Goal: Task Accomplishment & Management: Manage account settings

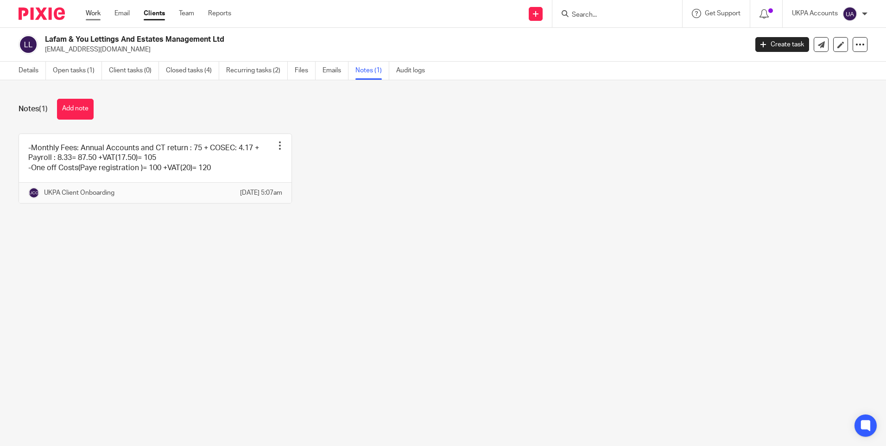
click at [96, 13] on link "Work" at bounding box center [93, 13] width 15 height 9
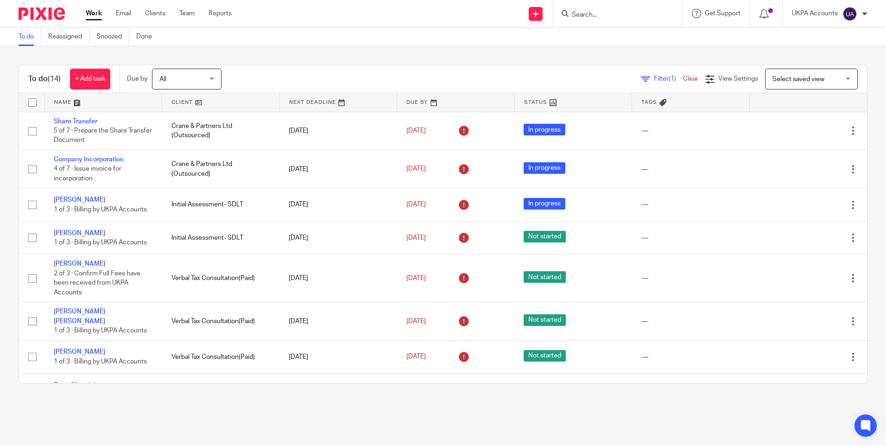
click at [252, 52] on div "To do (14) + Add task Due by All All [DATE] [DATE] This week Next week This mon…" at bounding box center [443, 223] width 886 height 355
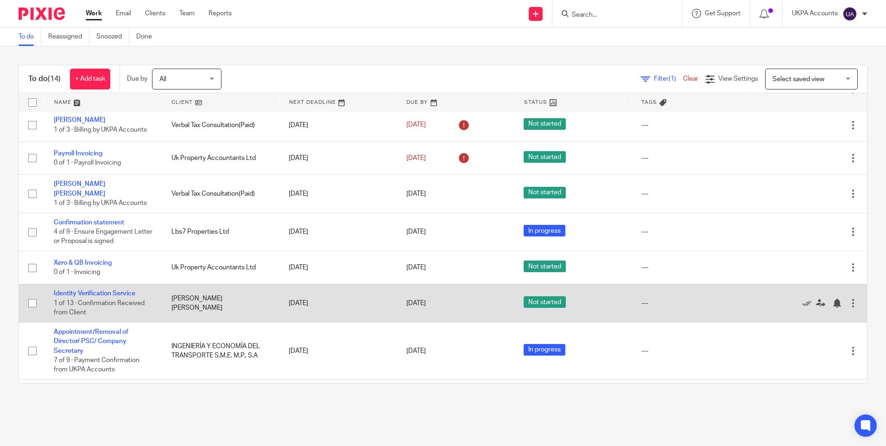
scroll to position [210, 0]
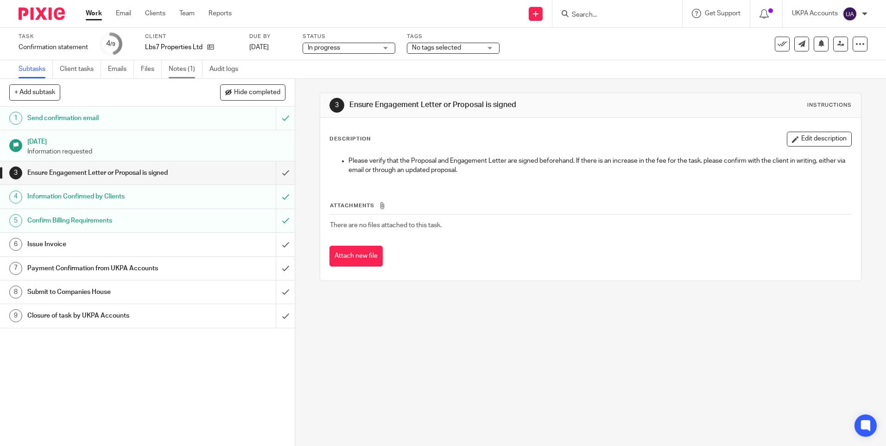
click at [178, 73] on link "Notes (1)" at bounding box center [186, 69] width 34 height 18
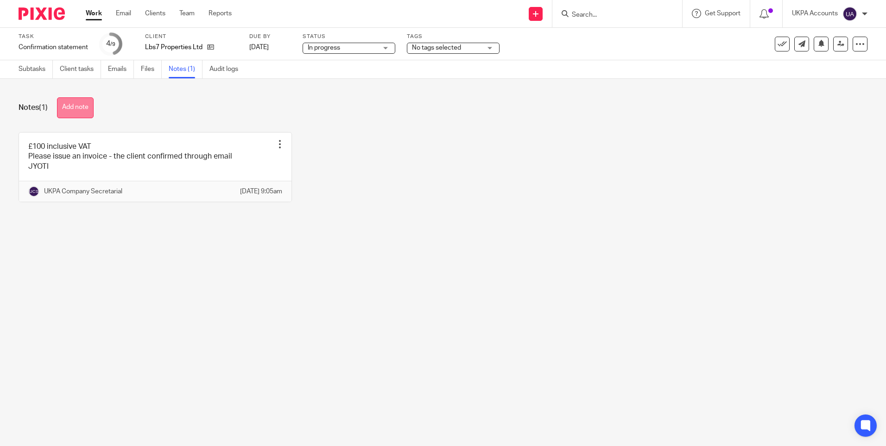
click at [75, 108] on button "Add note" at bounding box center [75, 107] width 37 height 21
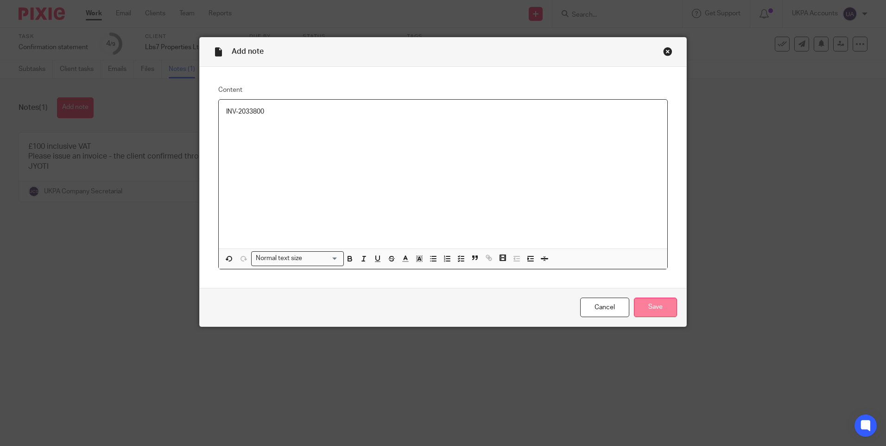
click at [635, 302] on input "Save" at bounding box center [655, 307] width 43 height 20
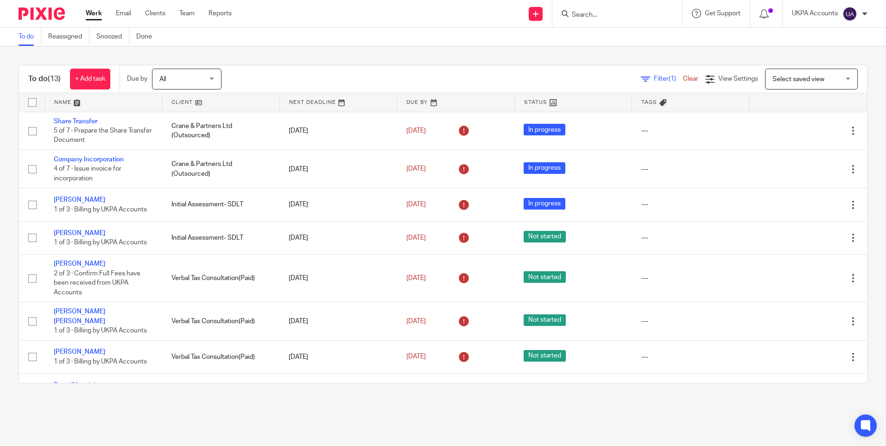
scroll to position [218, 0]
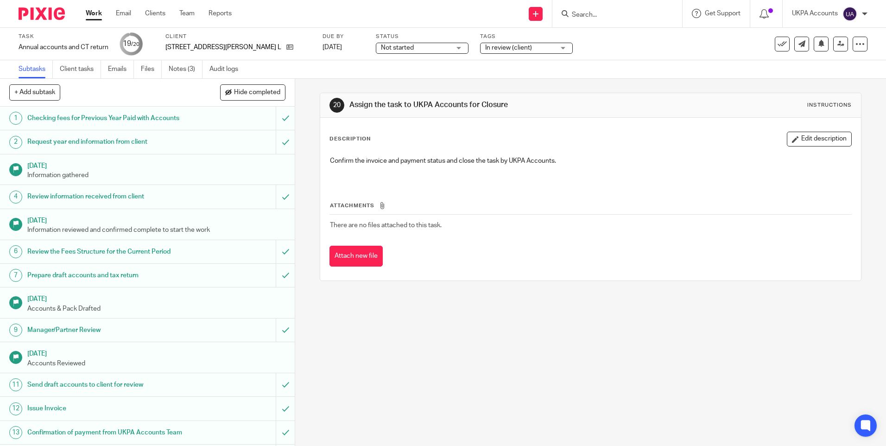
click at [485, 51] on span "In review (client)" at bounding box center [508, 47] width 47 height 6
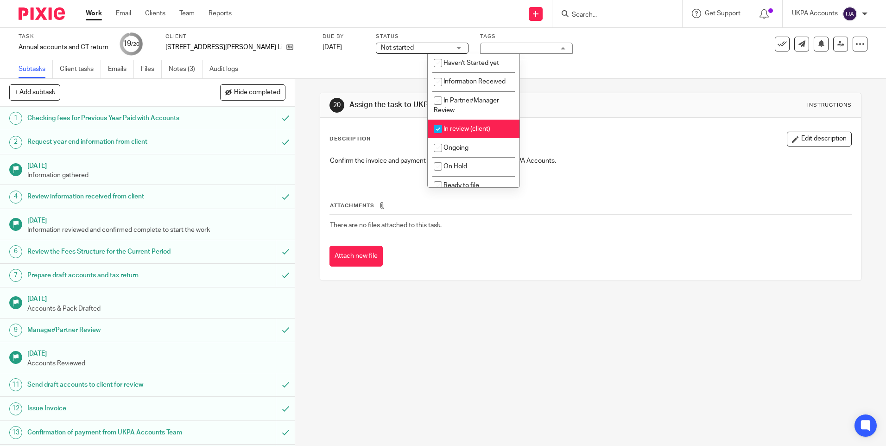
click at [464, 130] on span "In review (client)" at bounding box center [466, 129] width 47 height 6
checkbox input "false"
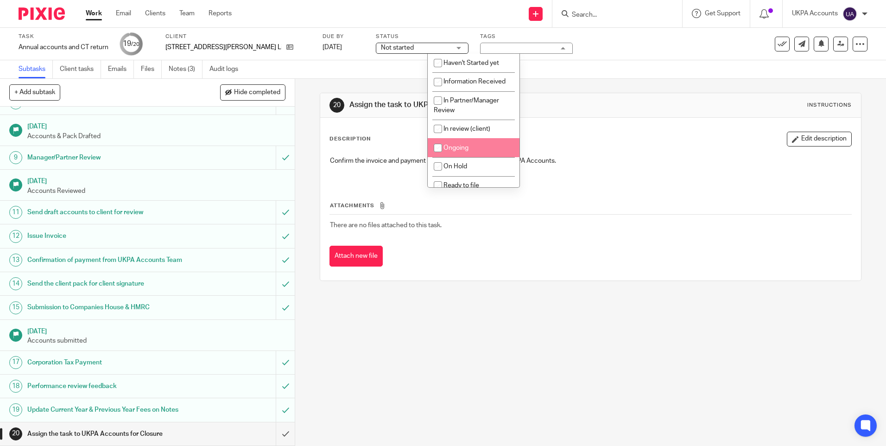
scroll to position [182, 0]
click at [182, 69] on link "Notes (3)" at bounding box center [186, 69] width 34 height 18
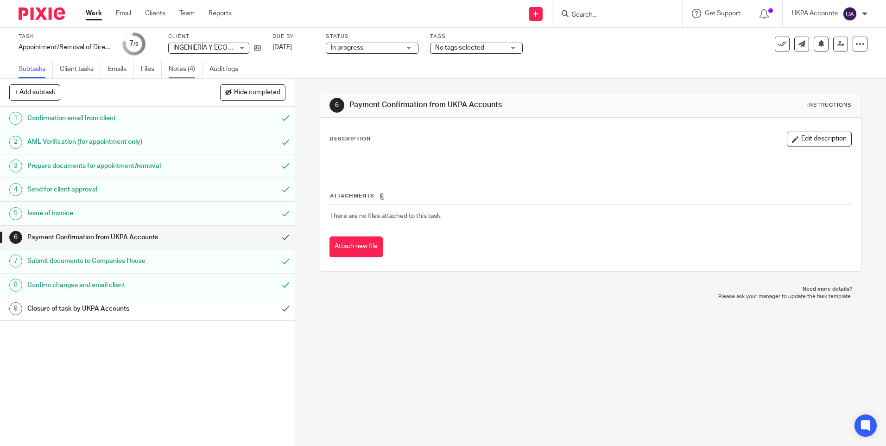
click at [185, 71] on link "Notes (4)" at bounding box center [186, 69] width 34 height 18
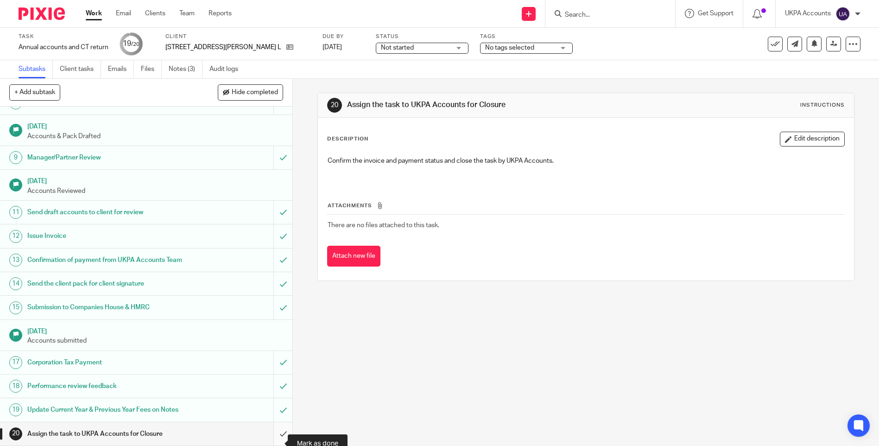
click at [272, 439] on input "submit" at bounding box center [146, 433] width 292 height 23
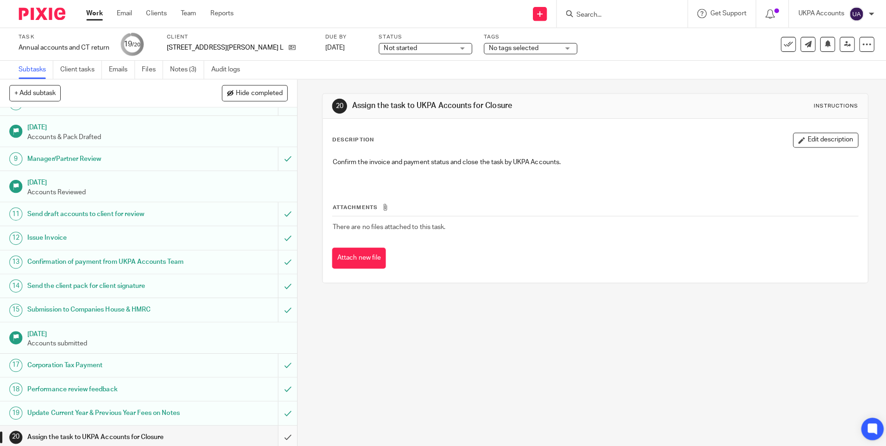
scroll to position [182, 0]
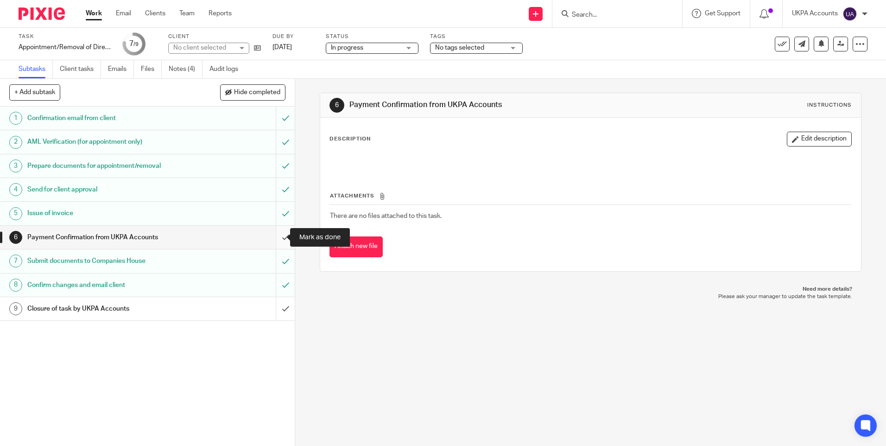
click at [277, 236] on input "submit" at bounding box center [147, 237] width 295 height 23
click at [280, 311] on input "submit" at bounding box center [147, 308] width 295 height 23
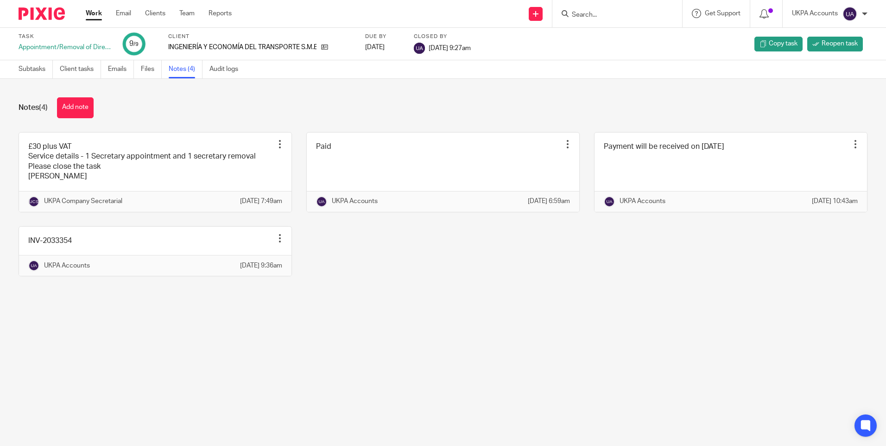
click at [95, 12] on link "Work" at bounding box center [94, 13] width 16 height 9
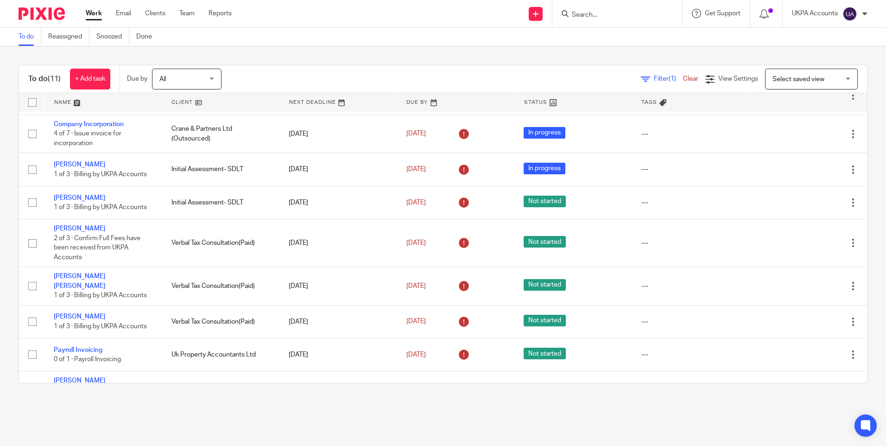
scroll to position [123, 0]
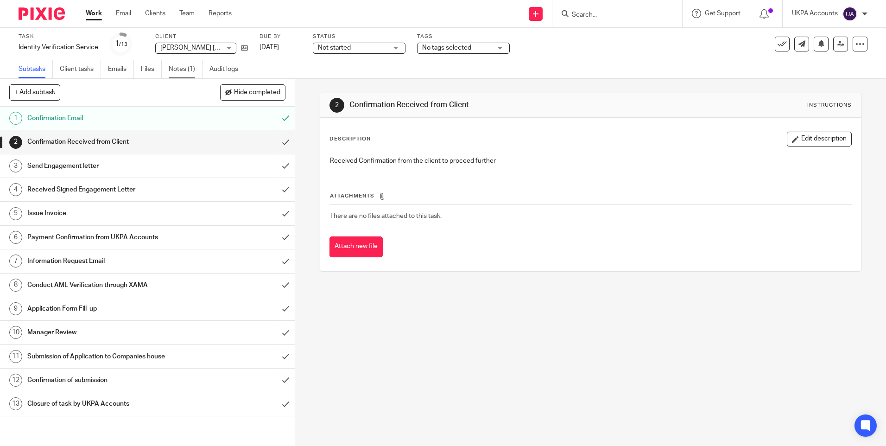
click at [189, 74] on link "Notes (1)" at bounding box center [186, 69] width 34 height 18
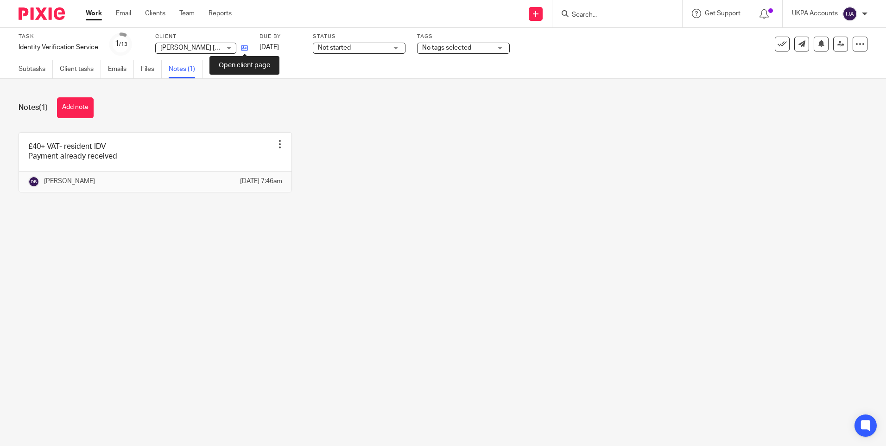
click at [244, 48] on icon at bounding box center [244, 47] width 7 height 7
click at [418, 271] on main "Task Identity Verification Service Save Identity Verification Service 1 /13 Cli…" at bounding box center [443, 223] width 886 height 446
click at [80, 105] on button "Add note" at bounding box center [75, 107] width 37 height 21
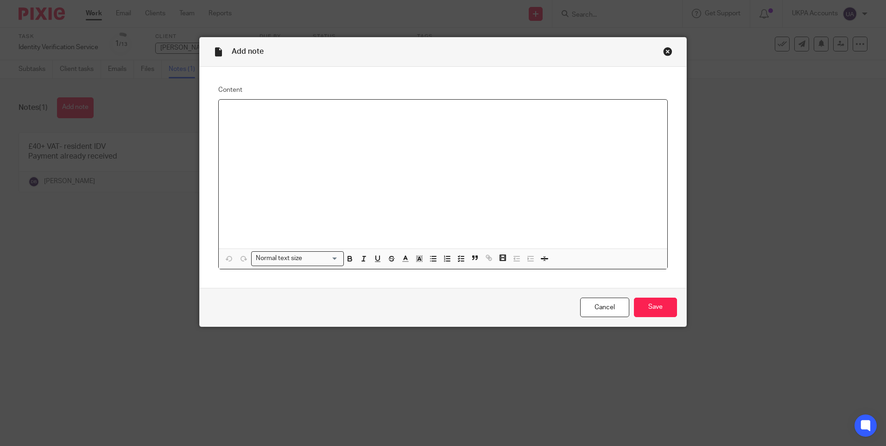
paste div
click at [652, 307] on input "Save" at bounding box center [655, 307] width 43 height 20
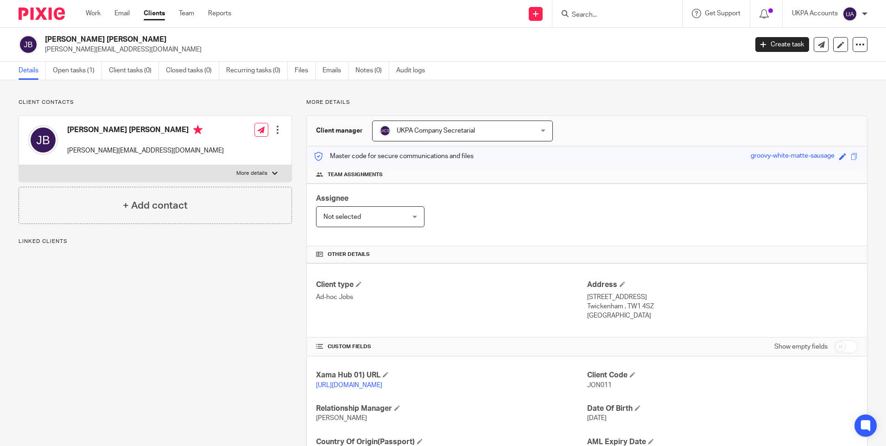
click at [108, 36] on h2 "[PERSON_NAME] [PERSON_NAME]" at bounding box center [323, 40] width 557 height 10
copy div "[PERSON_NAME] [PERSON_NAME]"
click at [109, 152] on p "[PERSON_NAME][EMAIL_ADDRESS][DOMAIN_NAME]" at bounding box center [145, 150] width 157 height 9
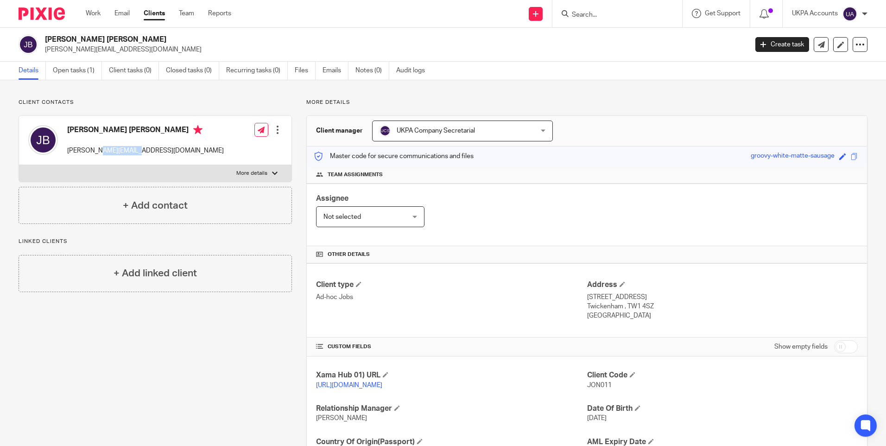
click at [109, 152] on p "[PERSON_NAME][EMAIL_ADDRESS][DOMAIN_NAME]" at bounding box center [145, 150] width 157 height 9
copy div "[PERSON_NAME][EMAIL_ADDRESS][DOMAIN_NAME]"
drag, startPoint x: 584, startPoint y: 294, endPoint x: 647, endPoint y: 297, distance: 63.1
click at [647, 297] on p "[STREET_ADDRESS]" at bounding box center [722, 296] width 271 height 9
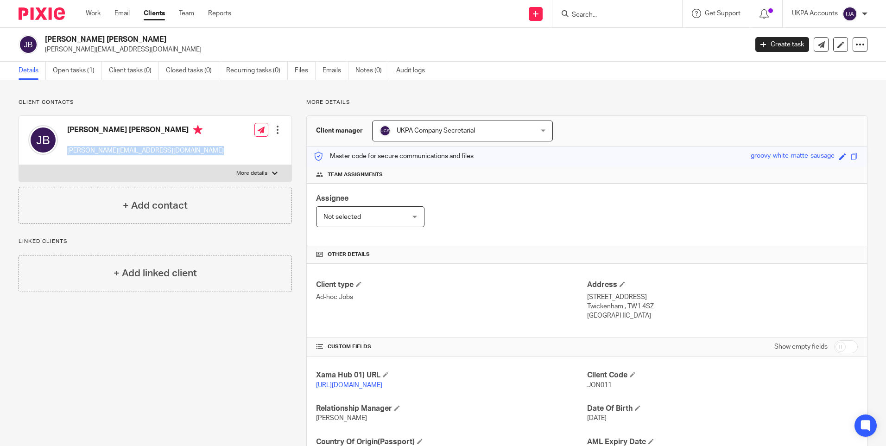
copy p "[STREET_ADDRESS]"
drag, startPoint x: 652, startPoint y: 295, endPoint x: 710, endPoint y: 300, distance: 58.1
click at [710, 300] on p "[STREET_ADDRESS]" at bounding box center [722, 296] width 271 height 9
copy p "[GEOGRAPHIC_DATA]"
click at [603, 306] on p "Twickenham , TW1 4SZ" at bounding box center [722, 306] width 271 height 9
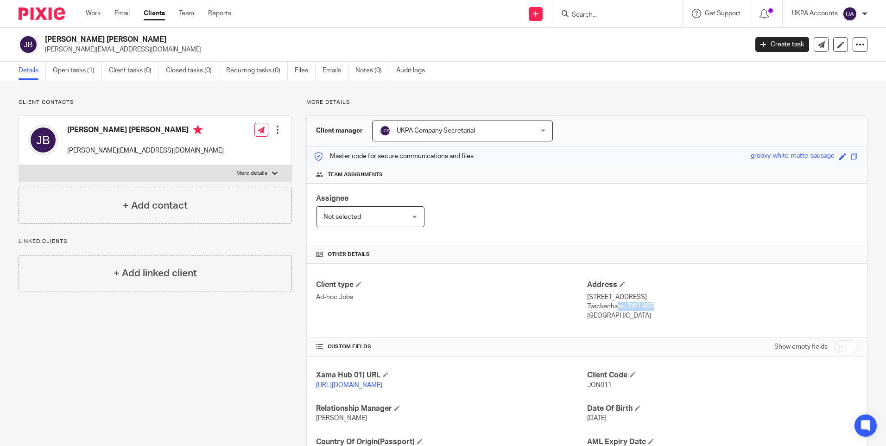
click at [603, 306] on p "Twickenham , TW1 4SZ" at bounding box center [722, 306] width 271 height 9
copy p "[GEOGRAPHIC_DATA]"
drag, startPoint x: 624, startPoint y: 305, endPoint x: 654, endPoint y: 305, distance: 30.6
click at [654, 305] on p "Twickenham , TW1 4SZ" at bounding box center [722, 306] width 271 height 9
copy p "TW1 4SZ"
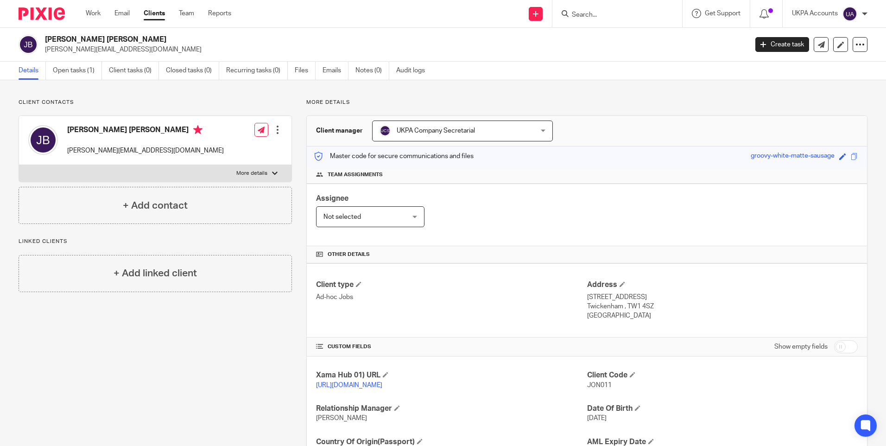
click at [620, 316] on p "[GEOGRAPHIC_DATA]" at bounding box center [722, 315] width 271 height 9
copy div "[GEOGRAPHIC_DATA]"
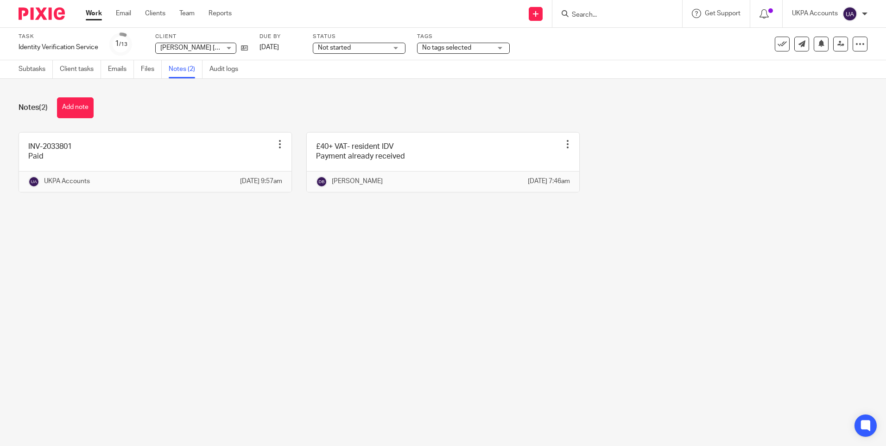
click at [338, 313] on main "Task Identity Verification Service Save Identity Verification Service 1 /13 Cli…" at bounding box center [443, 223] width 886 height 446
click at [272, 272] on main "Task Identity Verification Service Save Identity Verification Service 1 /13 Cli…" at bounding box center [443, 223] width 886 height 446
click at [45, 69] on link "Subtasks" at bounding box center [36, 69] width 34 height 18
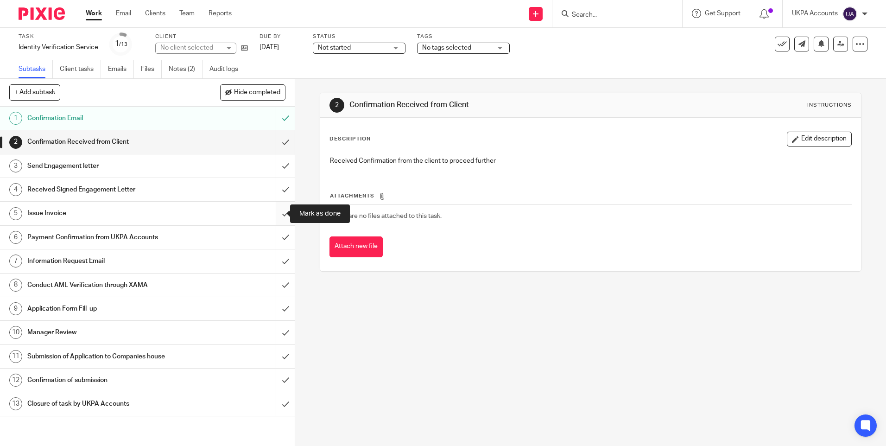
click at [274, 215] on input "submit" at bounding box center [147, 213] width 295 height 23
click at [276, 234] on input "submit" at bounding box center [147, 237] width 295 height 23
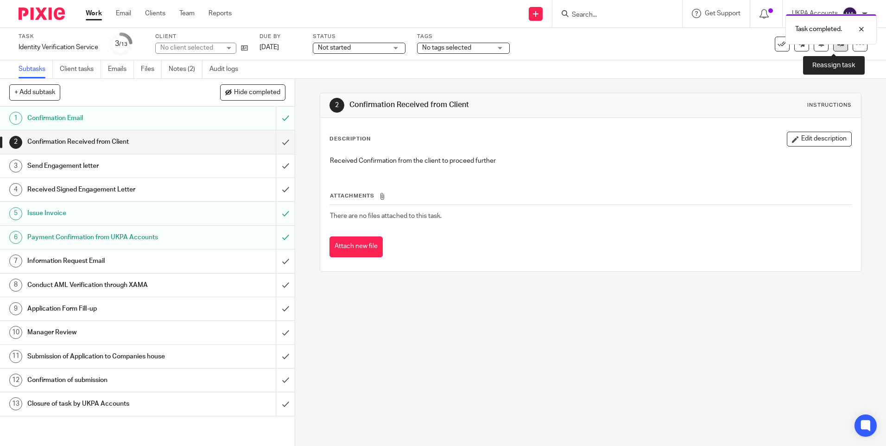
click at [837, 46] on icon at bounding box center [840, 43] width 7 height 7
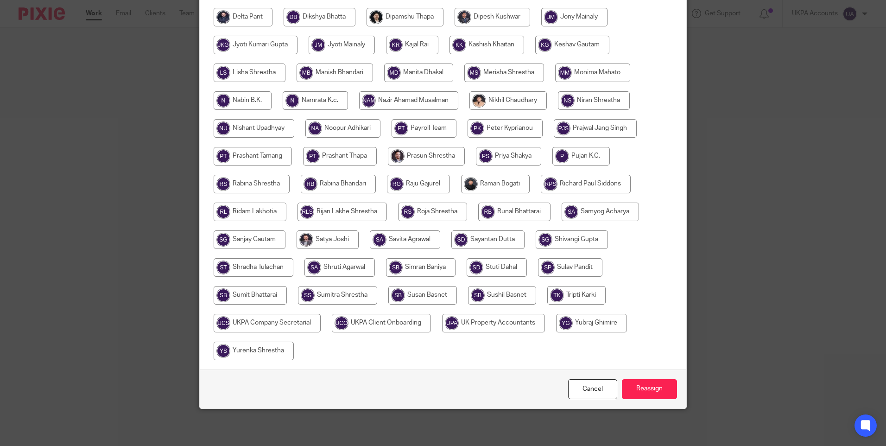
scroll to position [40, 0]
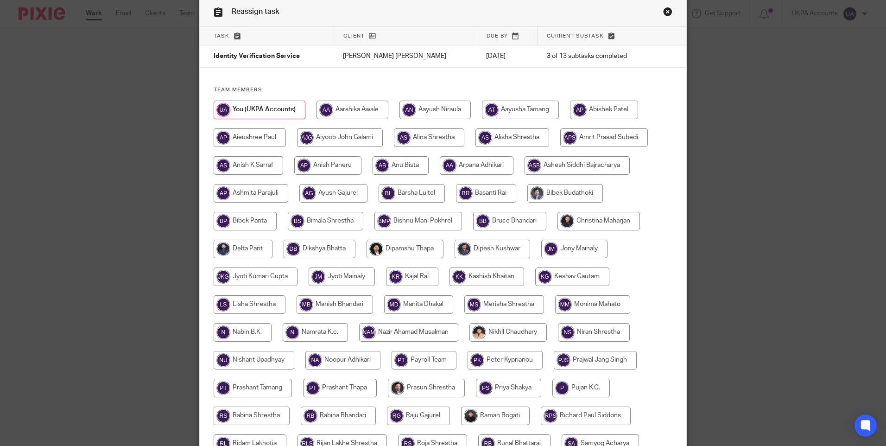
click at [325, 250] on input "radio" at bounding box center [320, 249] width 72 height 19
radio input "true"
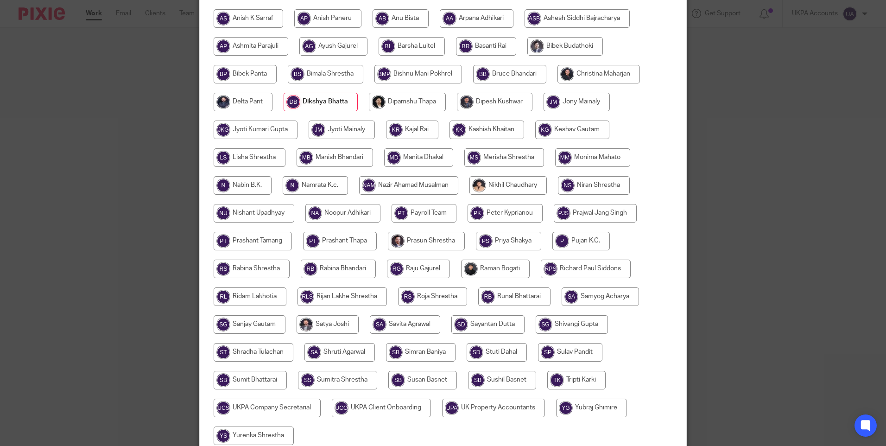
scroll to position [272, 0]
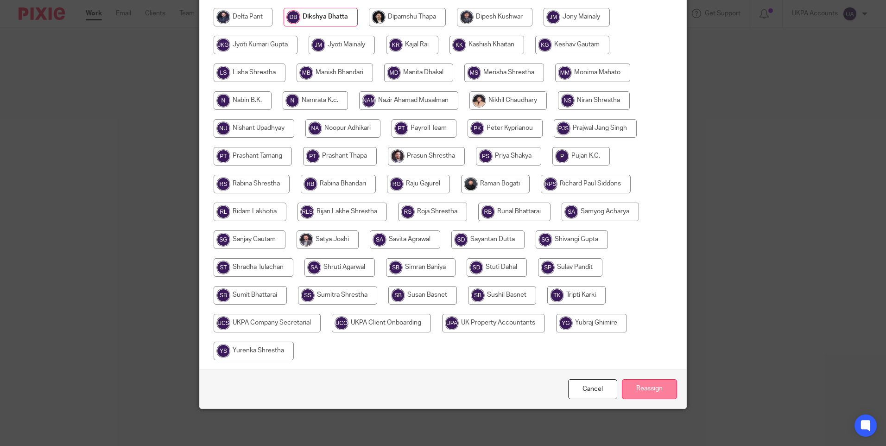
click at [629, 384] on input "Reassign" at bounding box center [649, 389] width 55 height 20
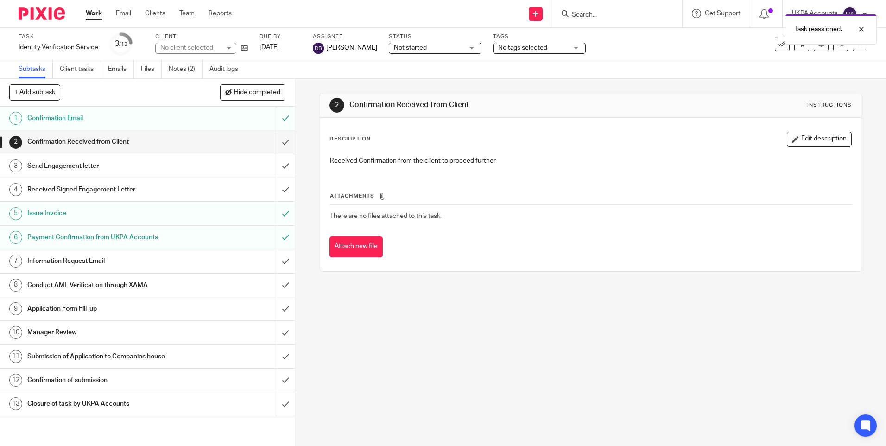
click at [102, 15] on ul "Work Email Clients Team Reports" at bounding box center [166, 13] width 160 height 9
click at [94, 17] on link "Work" at bounding box center [94, 13] width 16 height 9
